Goal: Task Accomplishment & Management: Complete application form

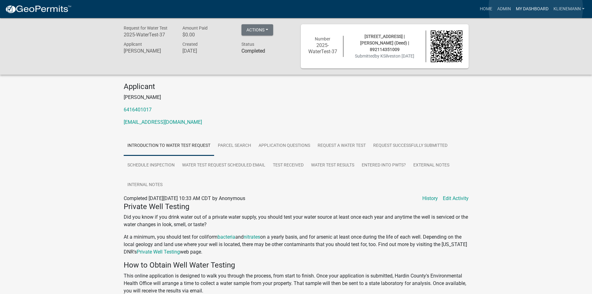
click at [536, 8] on link "My Dashboard" at bounding box center [532, 9] width 38 height 12
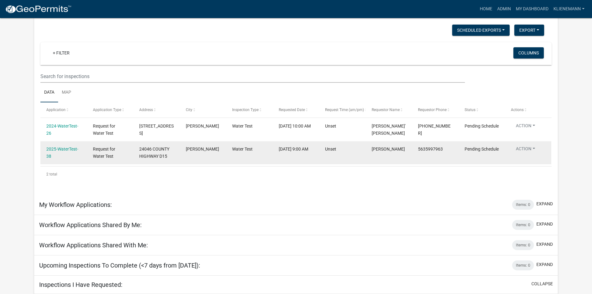
scroll to position [280, 0]
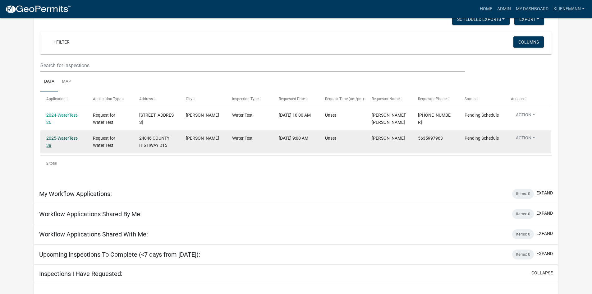
click at [78, 138] on link "2025-WaterTest-38" at bounding box center [62, 142] width 32 height 12
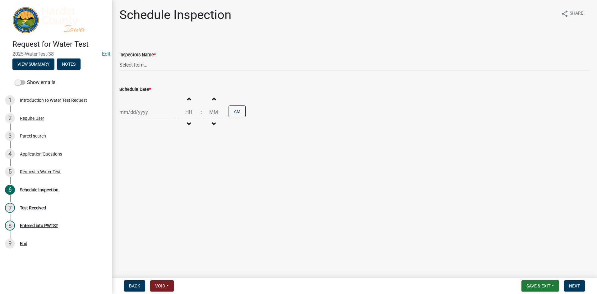
click at [160, 70] on select "Select Item... [PERSON_NAME] Septic ([PERSON_NAME] Septic Service) lkohart ([PE…" at bounding box center [354, 64] width 470 height 13
select select "60cbe18b-ca62-4587-ab96-ab04c925d230"
click at [119, 58] on select "Select Item... [PERSON_NAME] Septic ([PERSON_NAME] Septic Service) lkohart ([PE…" at bounding box center [354, 64] width 470 height 13
select select "8"
select select "2025"
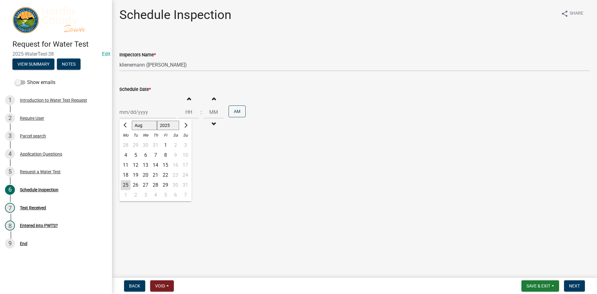
click at [152, 117] on div "[PERSON_NAME] Feb Mar Apr [PERSON_NAME][DATE] Oct Nov [DATE] 1526 1527 1528 152…" at bounding box center [147, 112] width 57 height 13
click at [128, 177] on div "18" at bounding box center [126, 175] width 10 height 10
type input "[DATE]"
click at [190, 109] on input "Hours" at bounding box center [189, 112] width 20 height 13
type input "10"
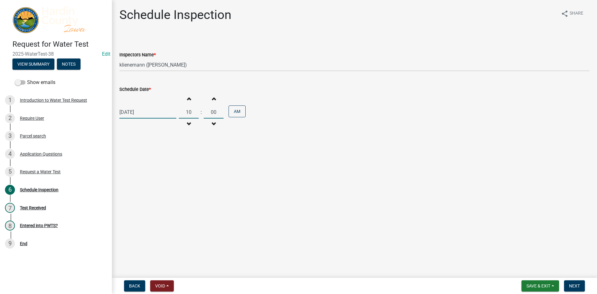
click at [212, 112] on input "00" at bounding box center [214, 112] width 20 height 13
type input "30"
click at [580, 283] on button "Next" at bounding box center [574, 285] width 21 height 11
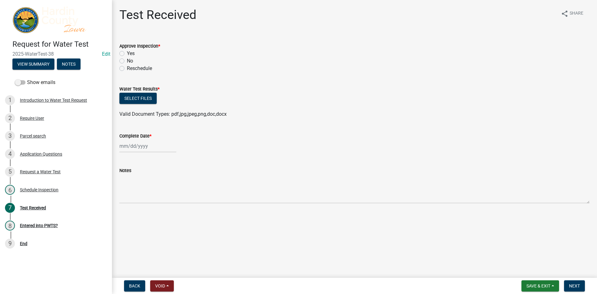
click at [125, 52] on div "Yes" at bounding box center [354, 53] width 470 height 7
click at [129, 52] on label "Yes" at bounding box center [131, 53] width 8 height 7
click at [129, 52] on input "Yes" at bounding box center [129, 52] width 4 height 4
radio input "true"
click at [130, 95] on button "Select files" at bounding box center [137, 98] width 37 height 11
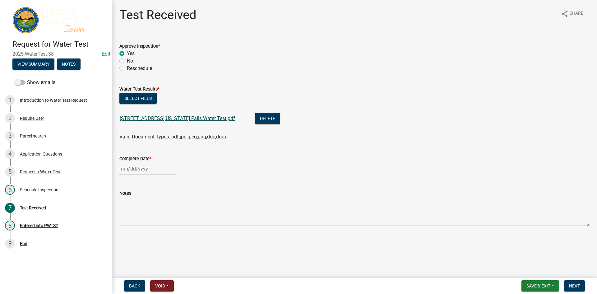
click at [146, 121] on link "[STREET_ADDRESS][US_STATE] Falls Water Test.pdf" at bounding box center [177, 118] width 115 height 6
click at [151, 173] on div at bounding box center [147, 168] width 57 height 13
select select "8"
select select "2025"
click at [123, 245] on div "25" at bounding box center [126, 242] width 10 height 10
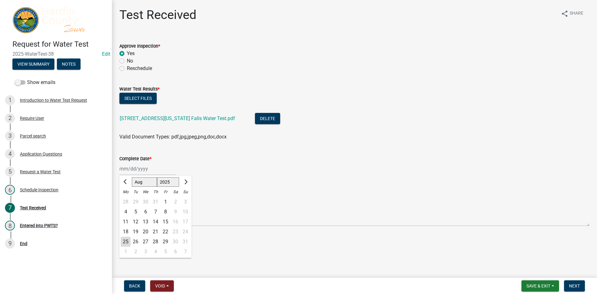
type input "[DATE]"
click at [570, 283] on span "Next" at bounding box center [574, 285] width 11 height 5
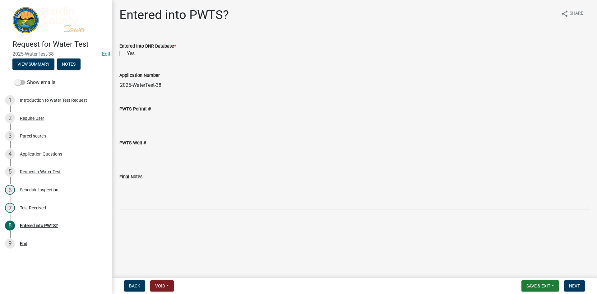
click at [127, 53] on label "Yes" at bounding box center [131, 53] width 8 height 7
click at [127, 53] on input "Yes" at bounding box center [129, 52] width 4 height 4
checkbox input "true"
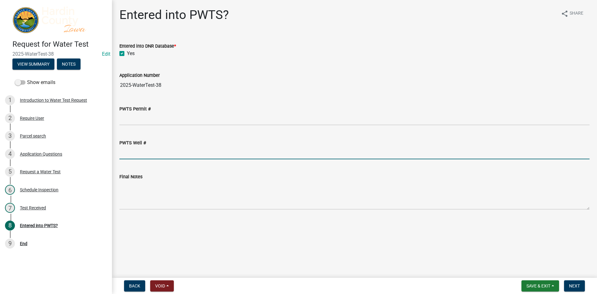
click at [154, 151] on input "PWTS Well #" at bounding box center [354, 152] width 470 height 13
type input "2241257"
drag, startPoint x: 289, startPoint y: 213, endPoint x: 403, endPoint y: 230, distance: 115.6
click at [318, 221] on main "Entered into PWTS? share Share Entered into DNR Database * Yes Application Numb…" at bounding box center [354, 137] width 485 height 275
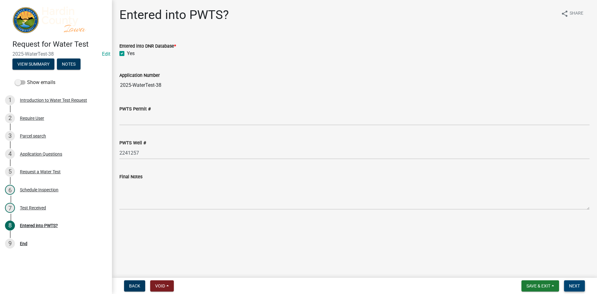
click at [576, 282] on button "Next" at bounding box center [574, 285] width 21 height 11
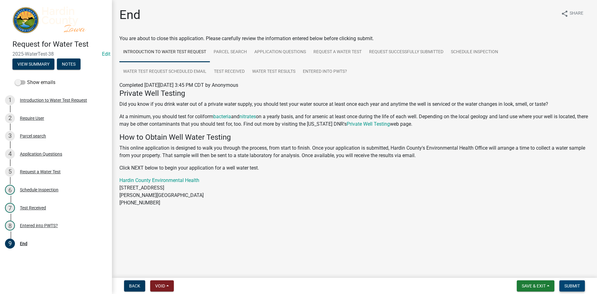
click at [577, 284] on span "Submit" at bounding box center [572, 285] width 16 height 5
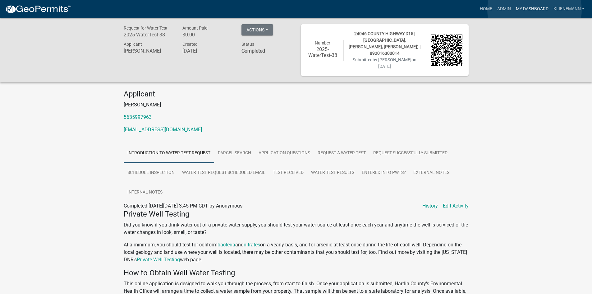
click at [535, 10] on link "My Dashboard" at bounding box center [532, 9] width 38 height 12
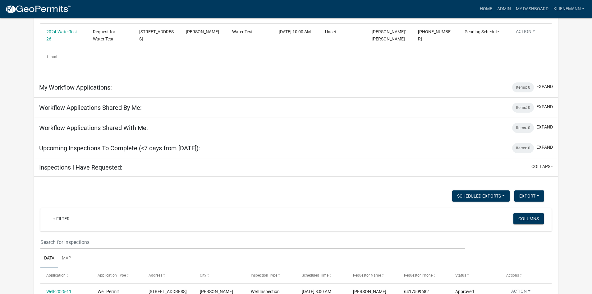
scroll to position [447, 0]
